Goal: Complete application form

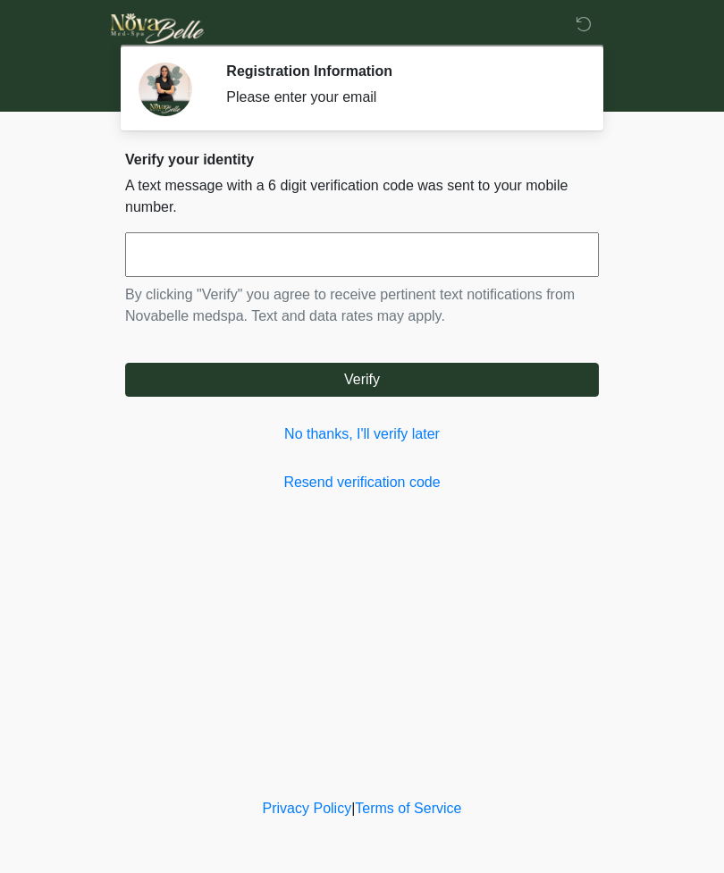
click at [458, 261] on input "text" at bounding box center [362, 254] width 474 height 45
click at [512, 395] on button "Verify" at bounding box center [362, 380] width 474 height 34
click at [509, 257] on input "******" at bounding box center [362, 254] width 474 height 45
type input "******"
click at [492, 390] on button "Verify" at bounding box center [362, 380] width 474 height 34
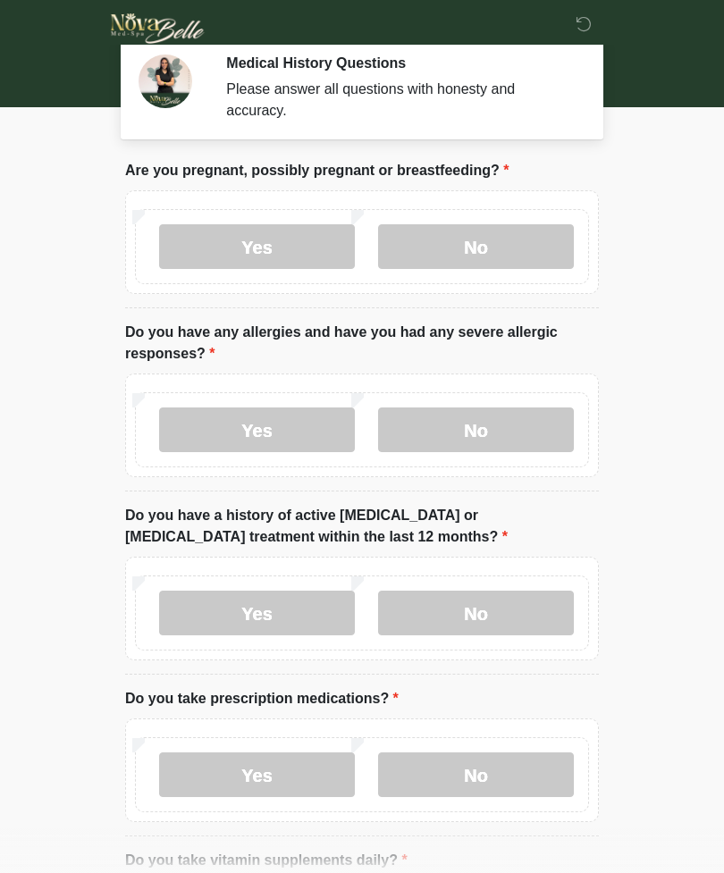
scroll to position [10, 0]
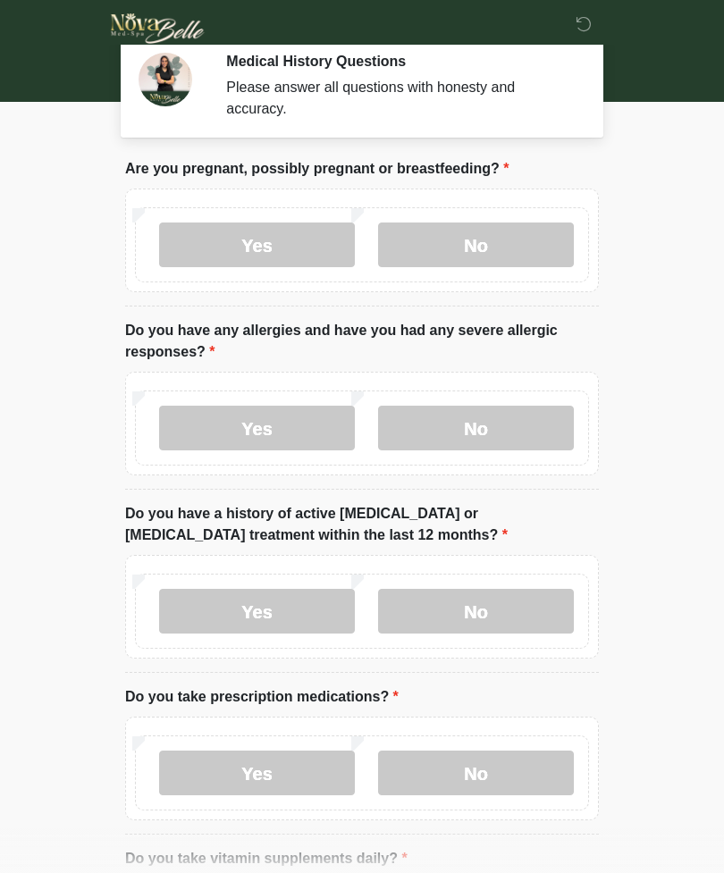
click at [482, 423] on label "No" at bounding box center [476, 428] width 196 height 45
click at [517, 231] on label "No" at bounding box center [476, 245] width 196 height 45
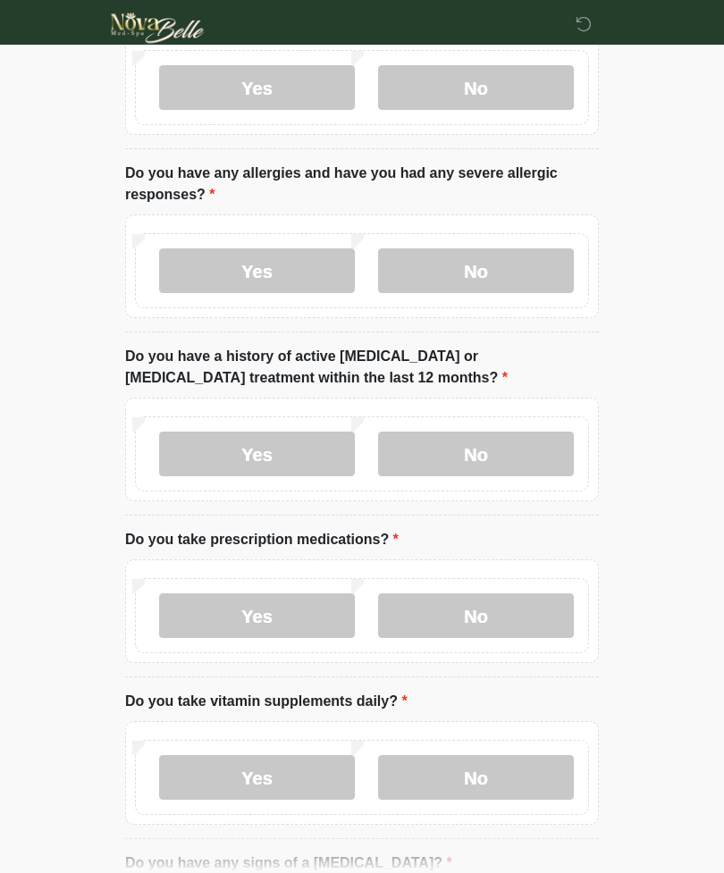
scroll to position [165, 0]
click at [501, 451] on label "No" at bounding box center [476, 455] width 196 height 45
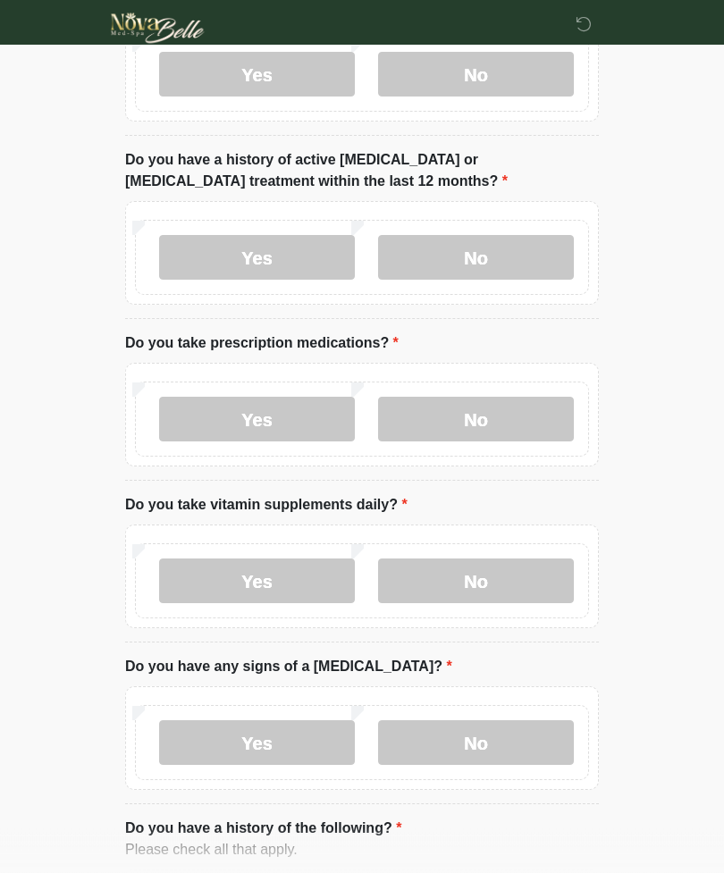
scroll to position [393, 0]
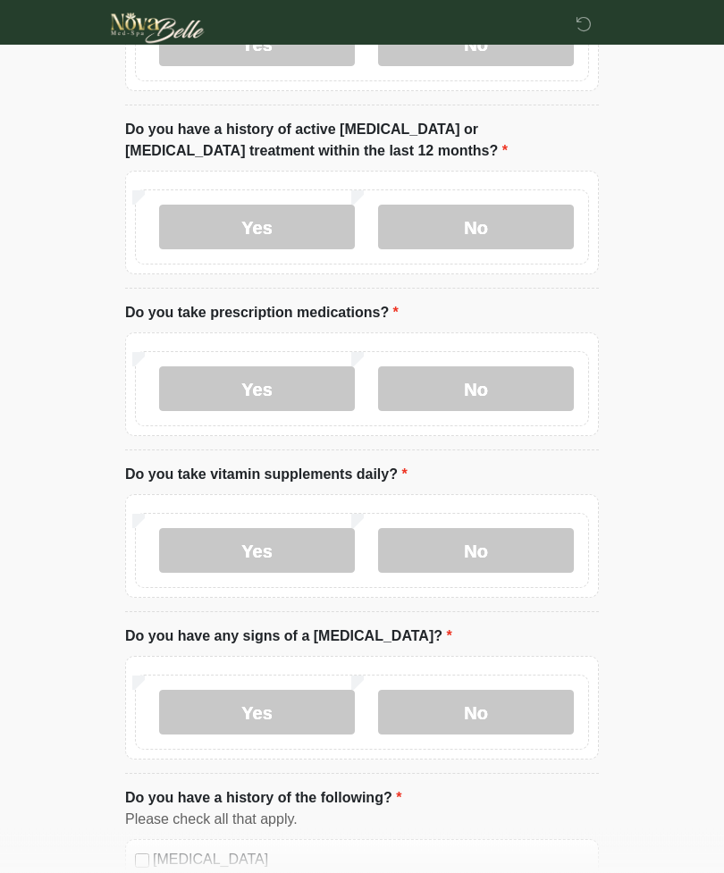
click at [501, 394] on label "No" at bounding box center [476, 389] width 196 height 45
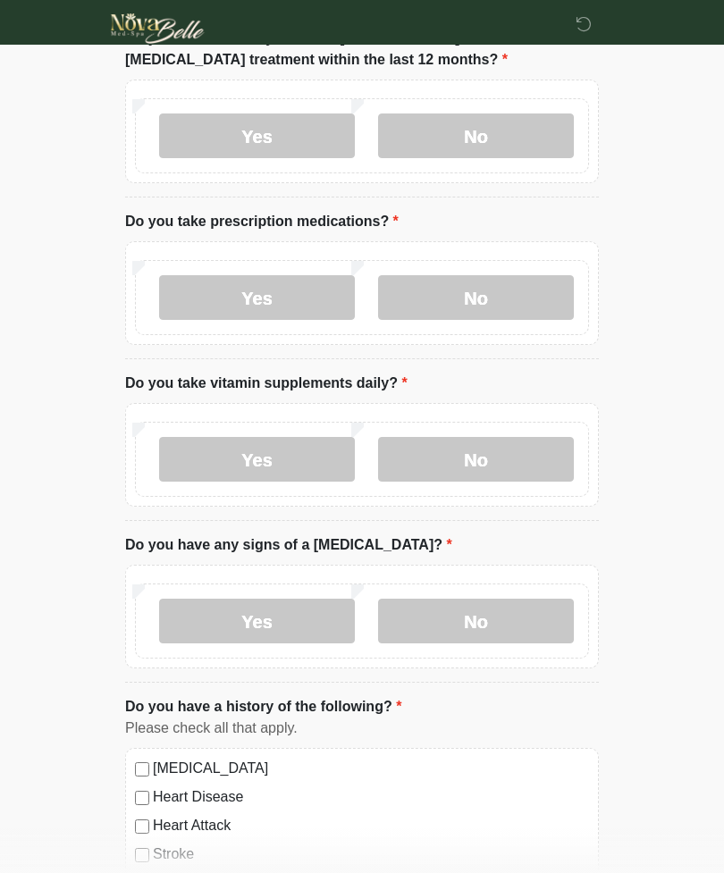
scroll to position [484, 0]
click at [298, 449] on label "Yes" at bounding box center [257, 460] width 196 height 45
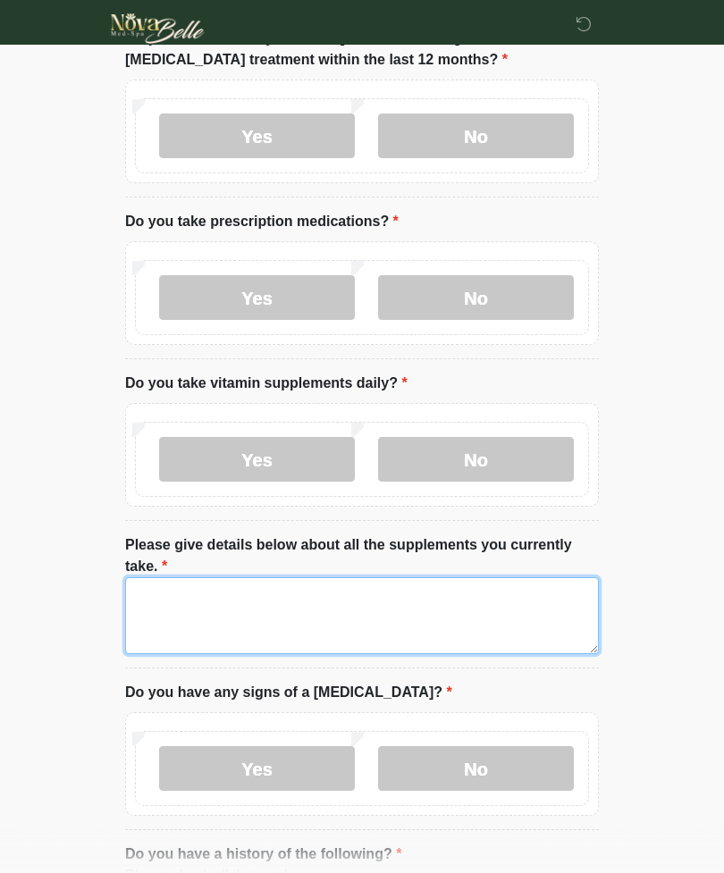
click at [293, 612] on textarea "Please give details below about all the supplements you currently take." at bounding box center [362, 615] width 474 height 77
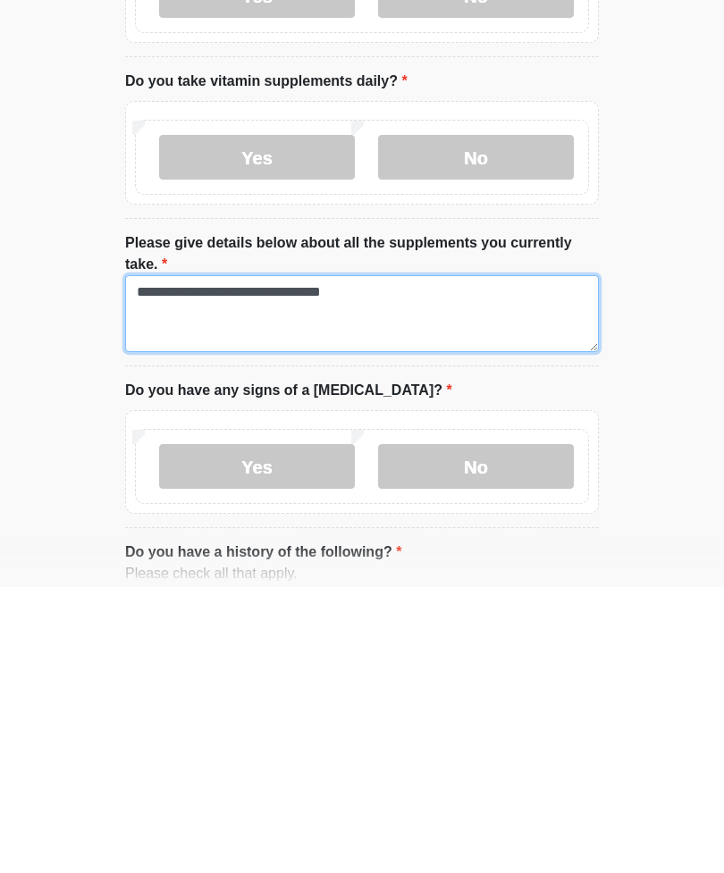
scroll to position [543, 0]
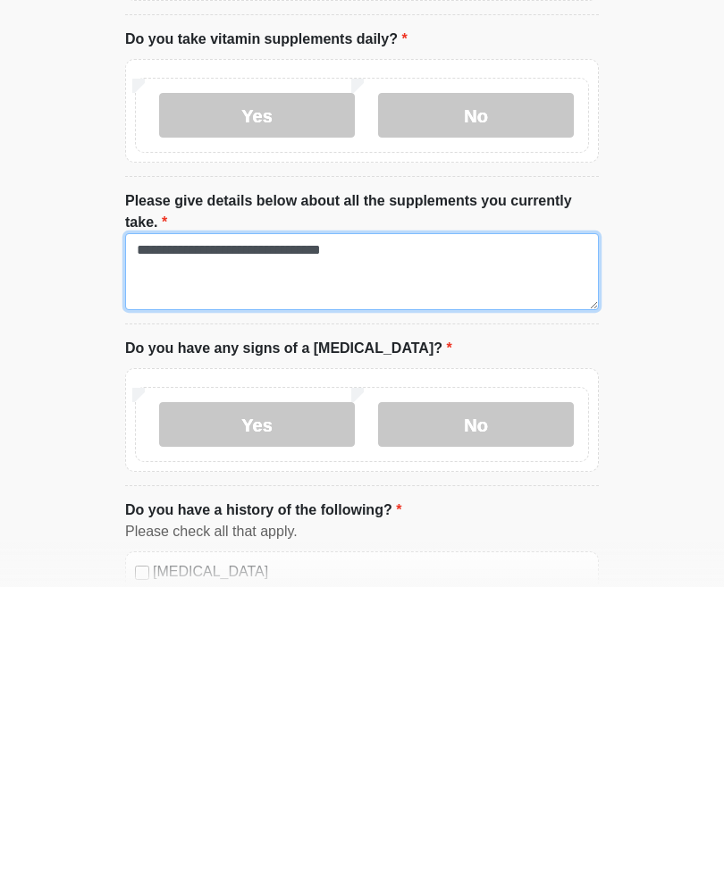
type textarea "**********"
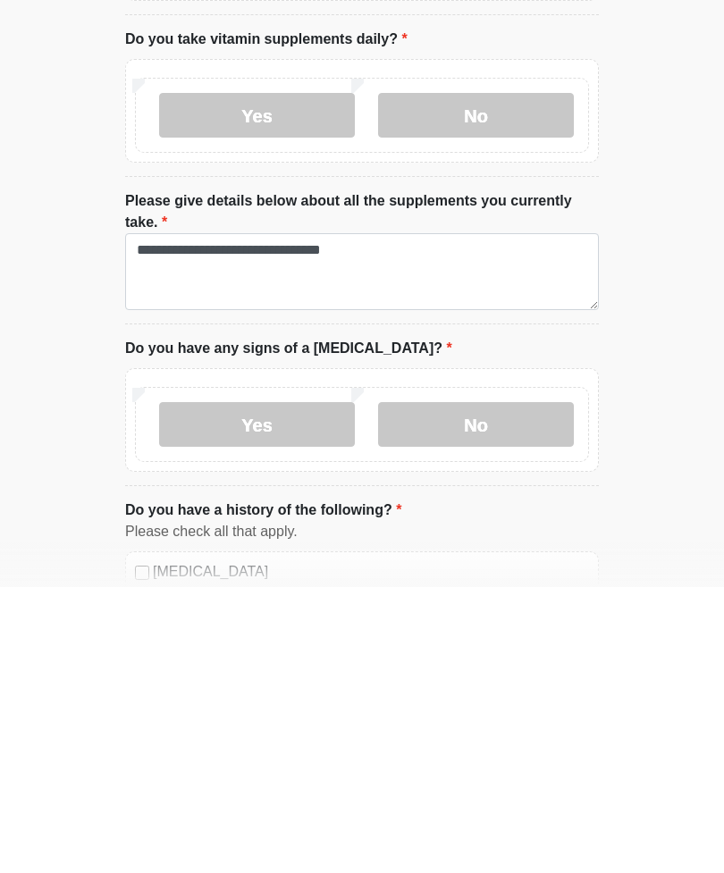
click at [524, 688] on label "No" at bounding box center [476, 710] width 196 height 45
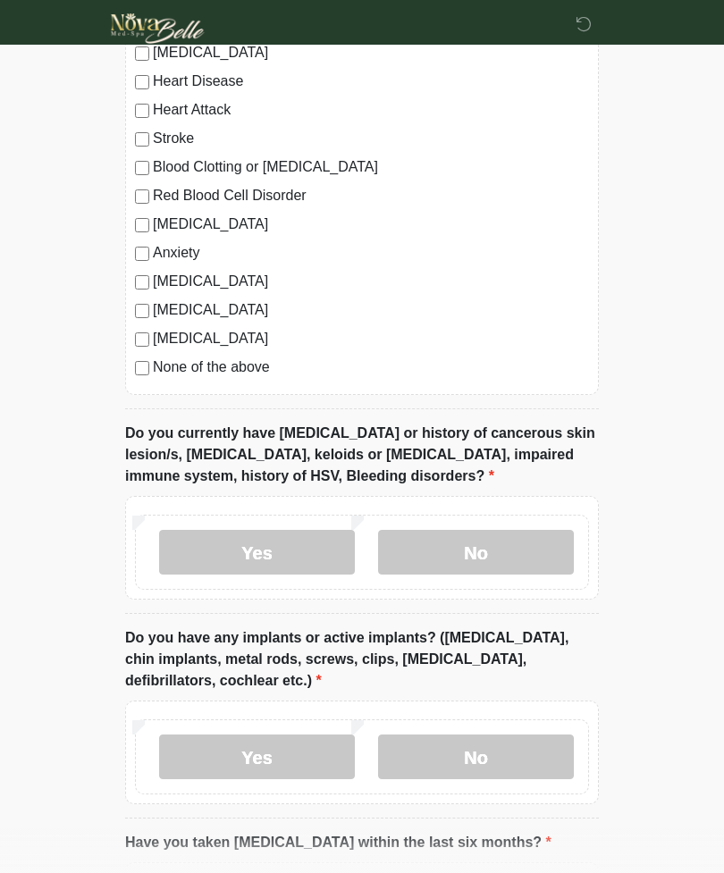
scroll to position [1360, 0]
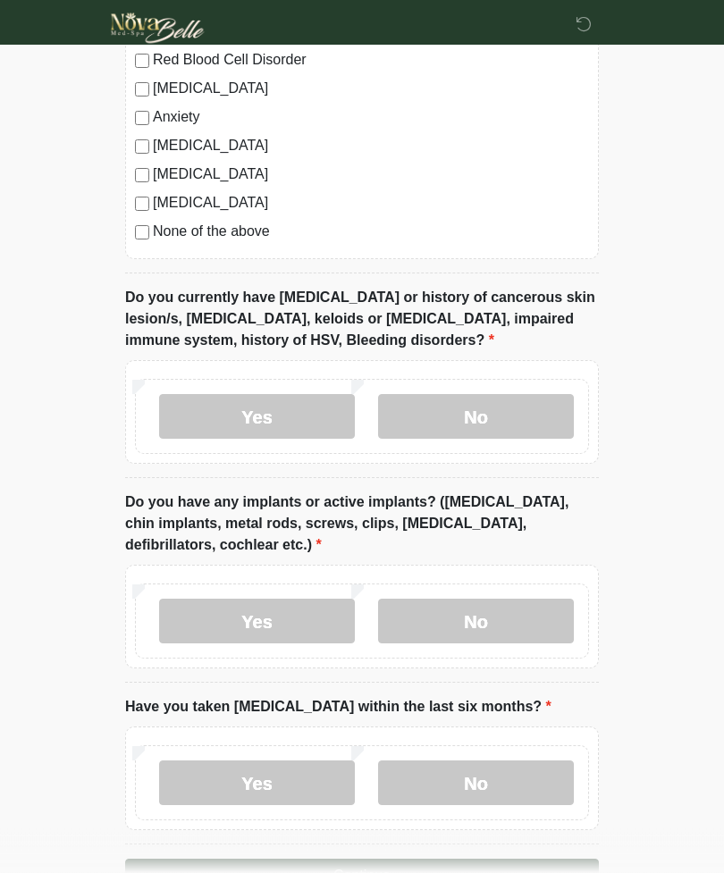
scroll to position [1484, 0]
click at [505, 414] on label "No" at bounding box center [476, 416] width 196 height 45
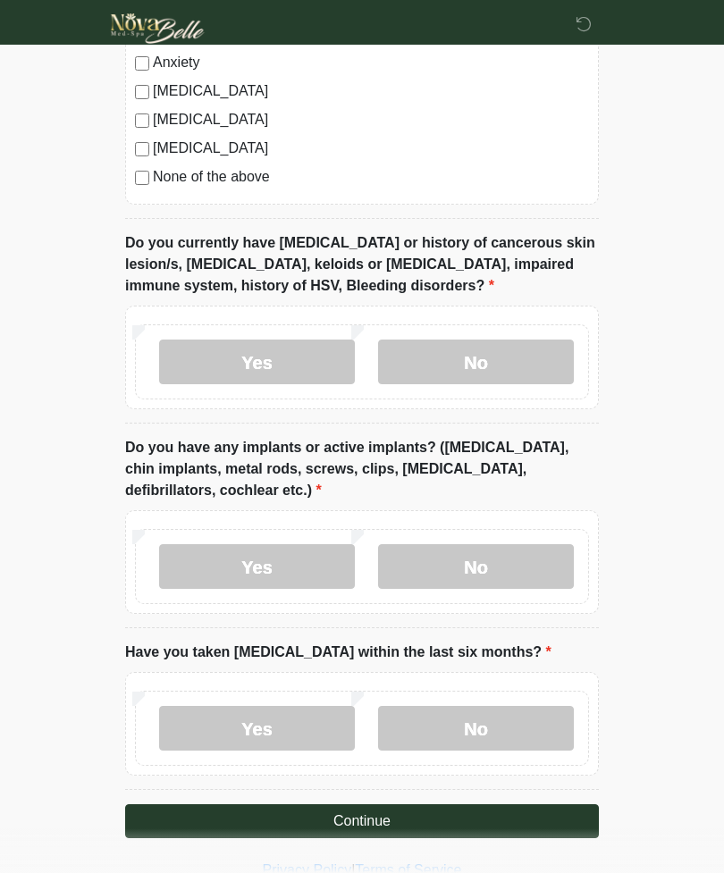
click at [530, 576] on label "No" at bounding box center [476, 566] width 196 height 45
click at [502, 713] on label "No" at bounding box center [476, 728] width 196 height 45
click at [497, 816] on button "Continue" at bounding box center [362, 821] width 474 height 34
click at [526, 820] on button "Continue" at bounding box center [362, 821] width 474 height 34
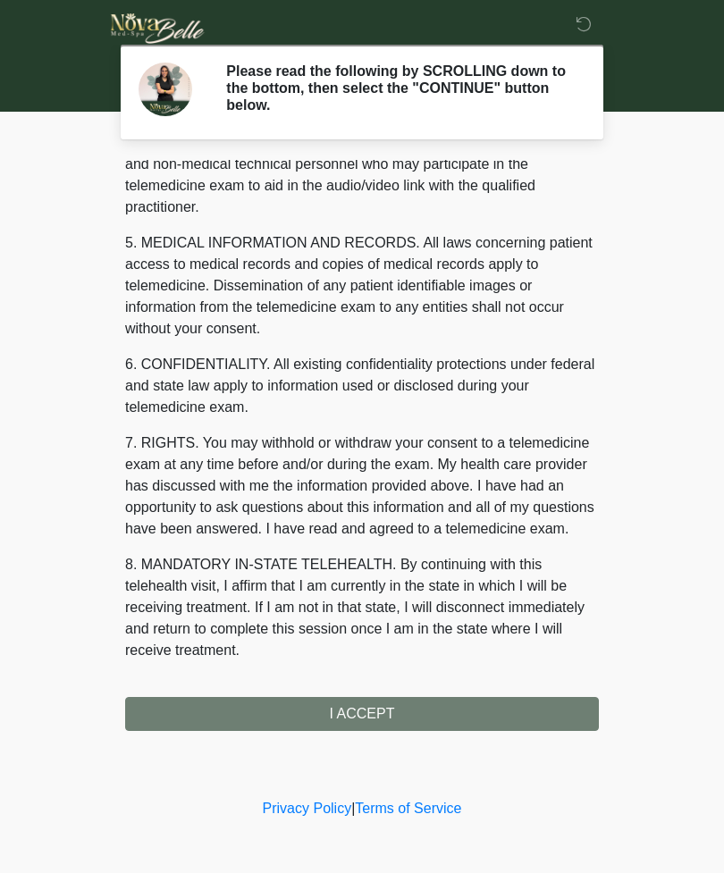
scroll to position [521, 0]
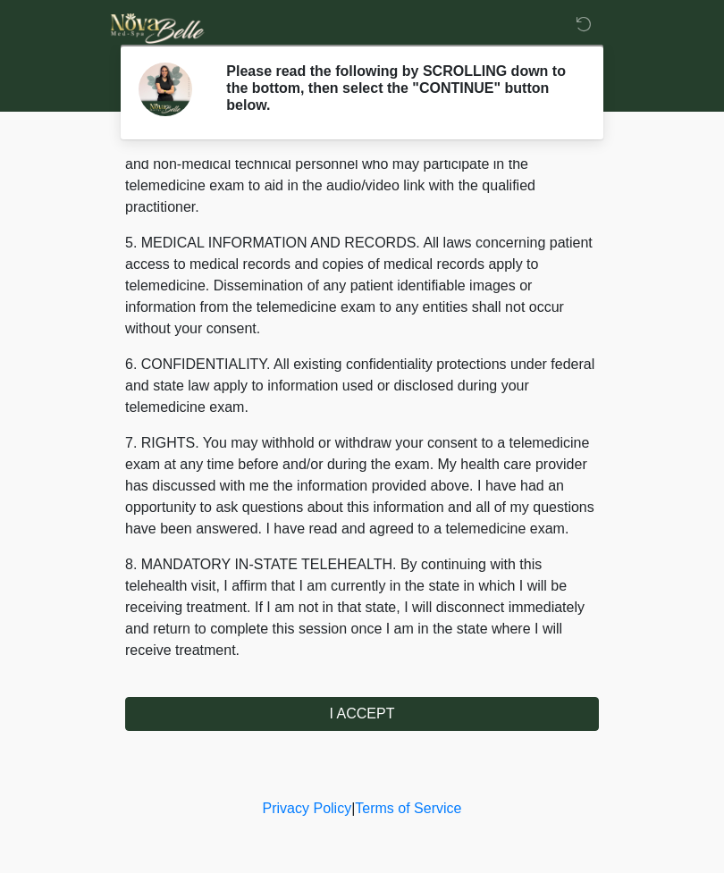
click at [482, 708] on button "I ACCEPT" at bounding box center [362, 714] width 474 height 34
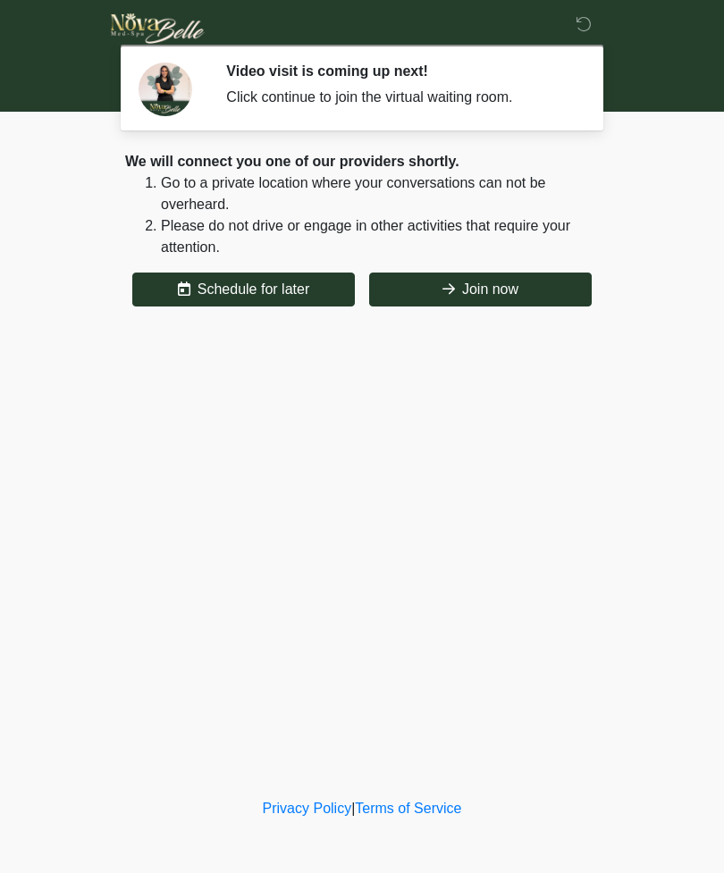
click at [500, 288] on button "Join now" at bounding box center [480, 290] width 223 height 34
